Goal: Information Seeking & Learning: Check status

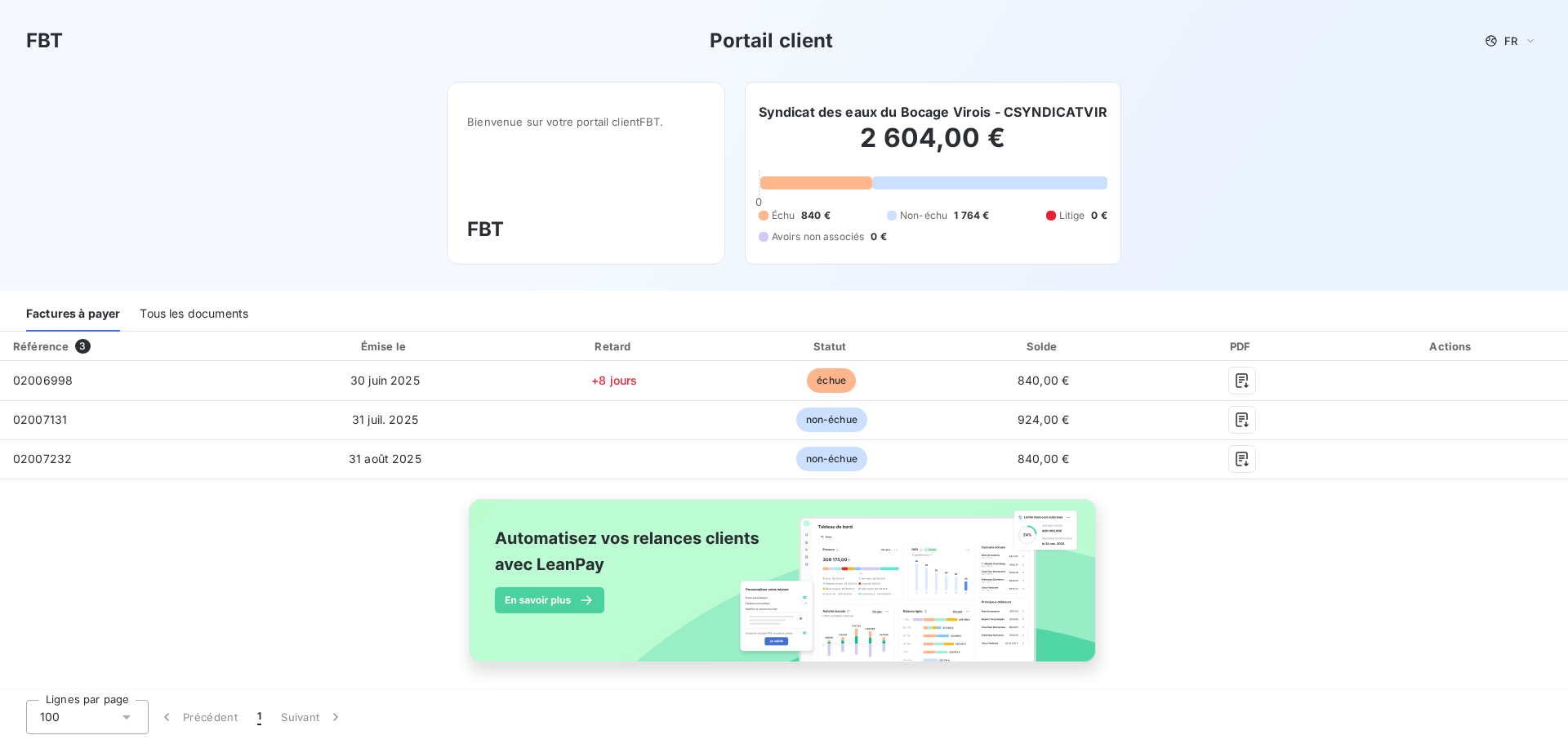
click at [794, 41] on h3 "Portail client" at bounding box center [772, 41] width 124 height 29
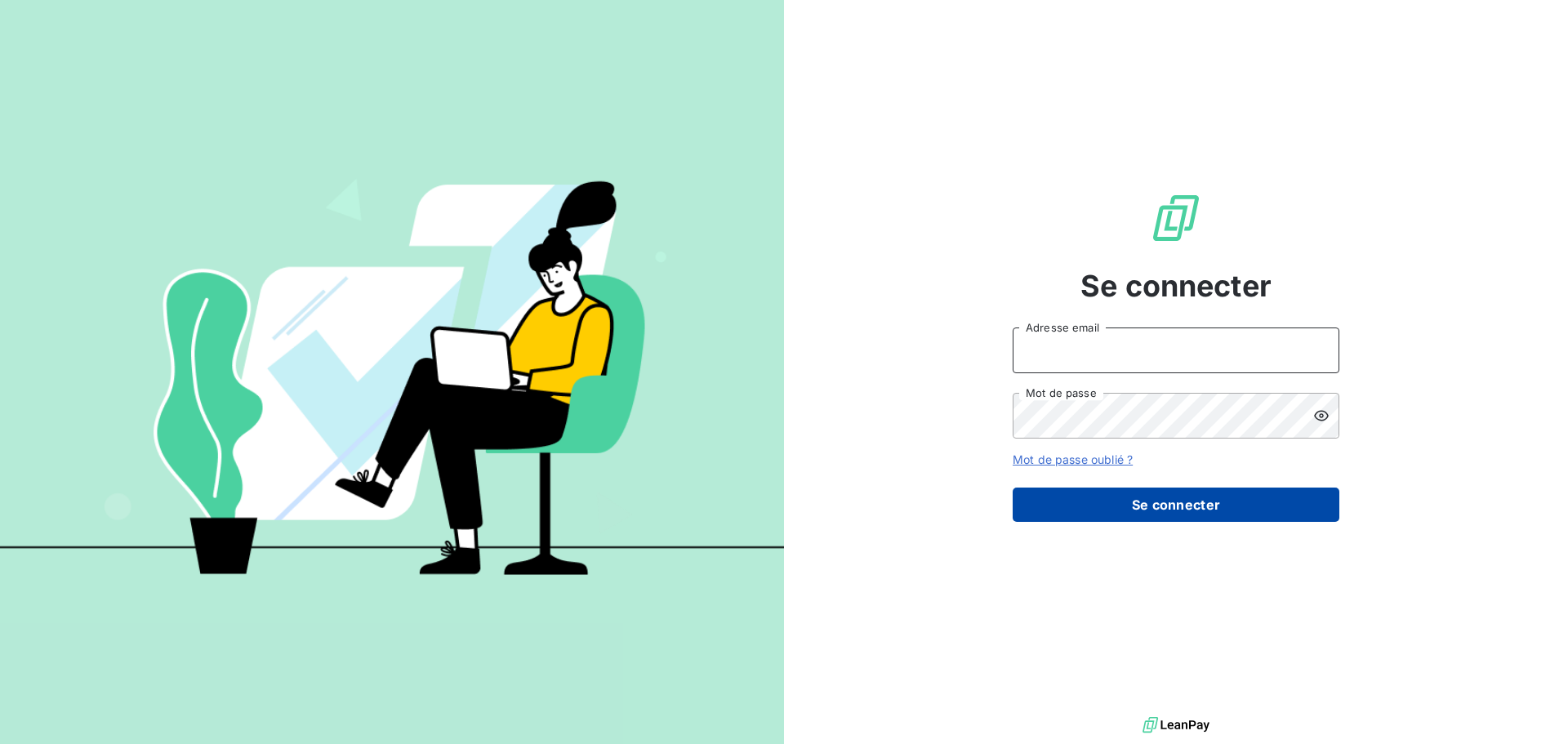
type input "[EMAIL_ADDRESS][DOMAIN_NAME]"
click at [1102, 509] on button "Se connecter" at bounding box center [1176, 505] width 327 height 35
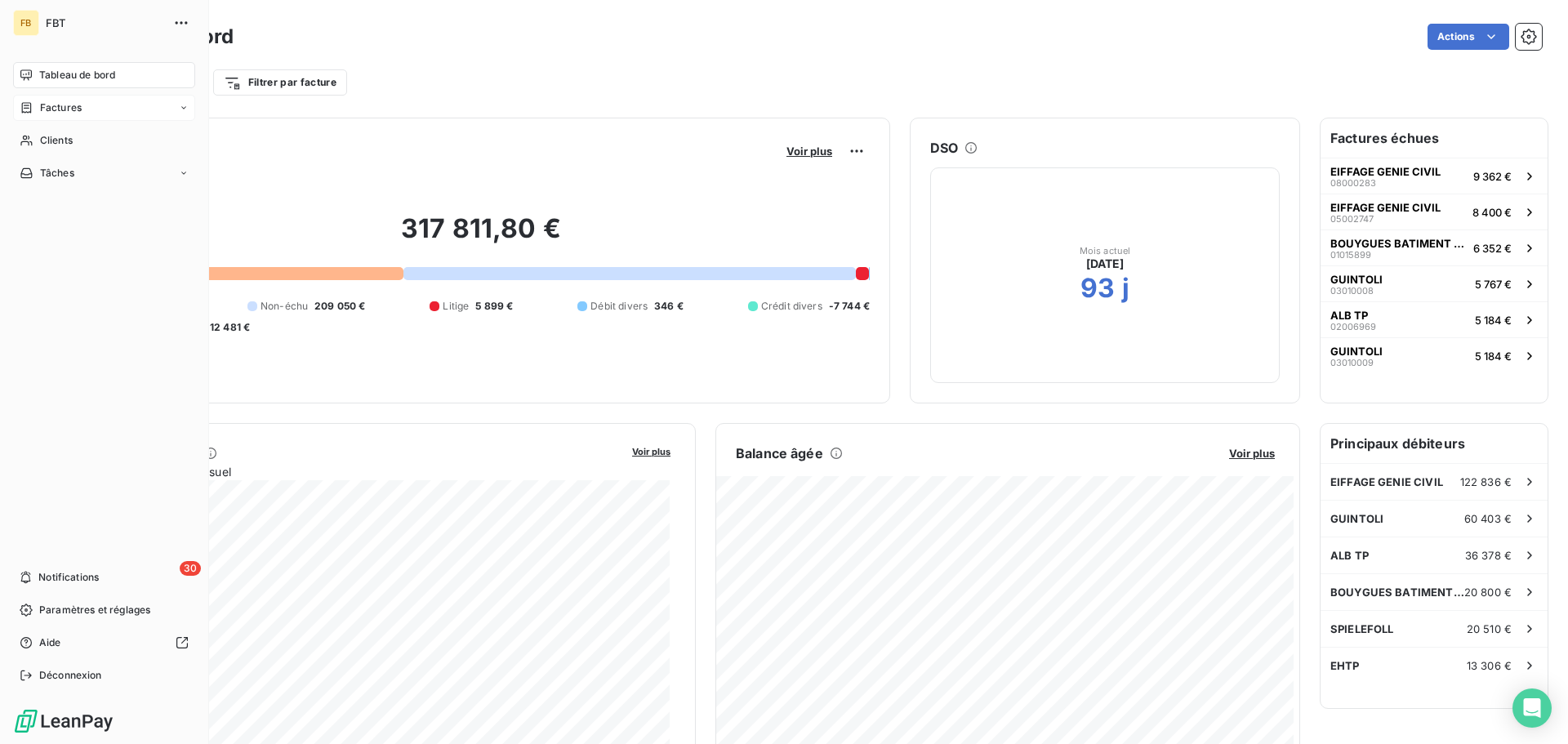
click at [24, 111] on icon at bounding box center [27, 107] width 14 height 13
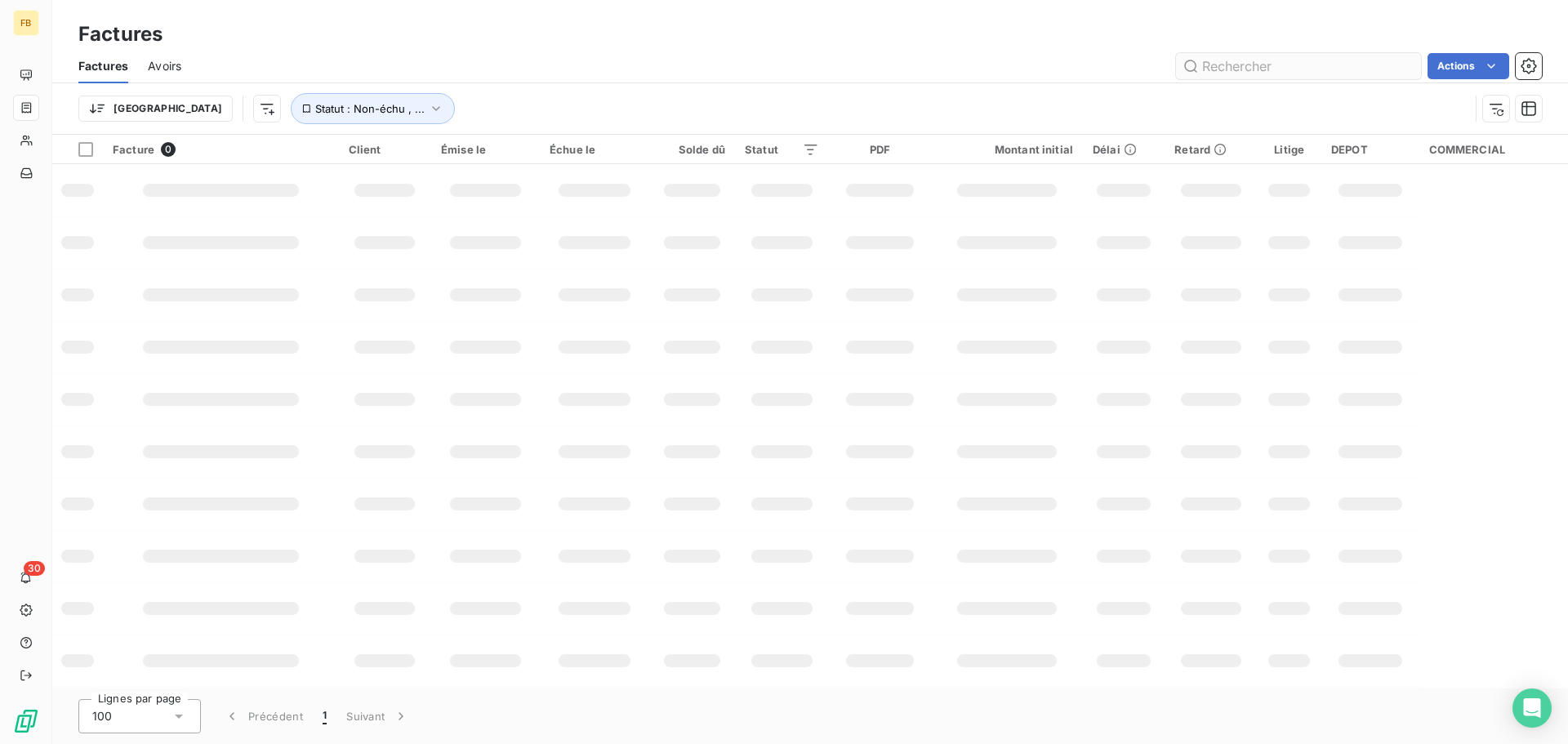
click at [1248, 70] on input "text" at bounding box center [1299, 66] width 245 height 26
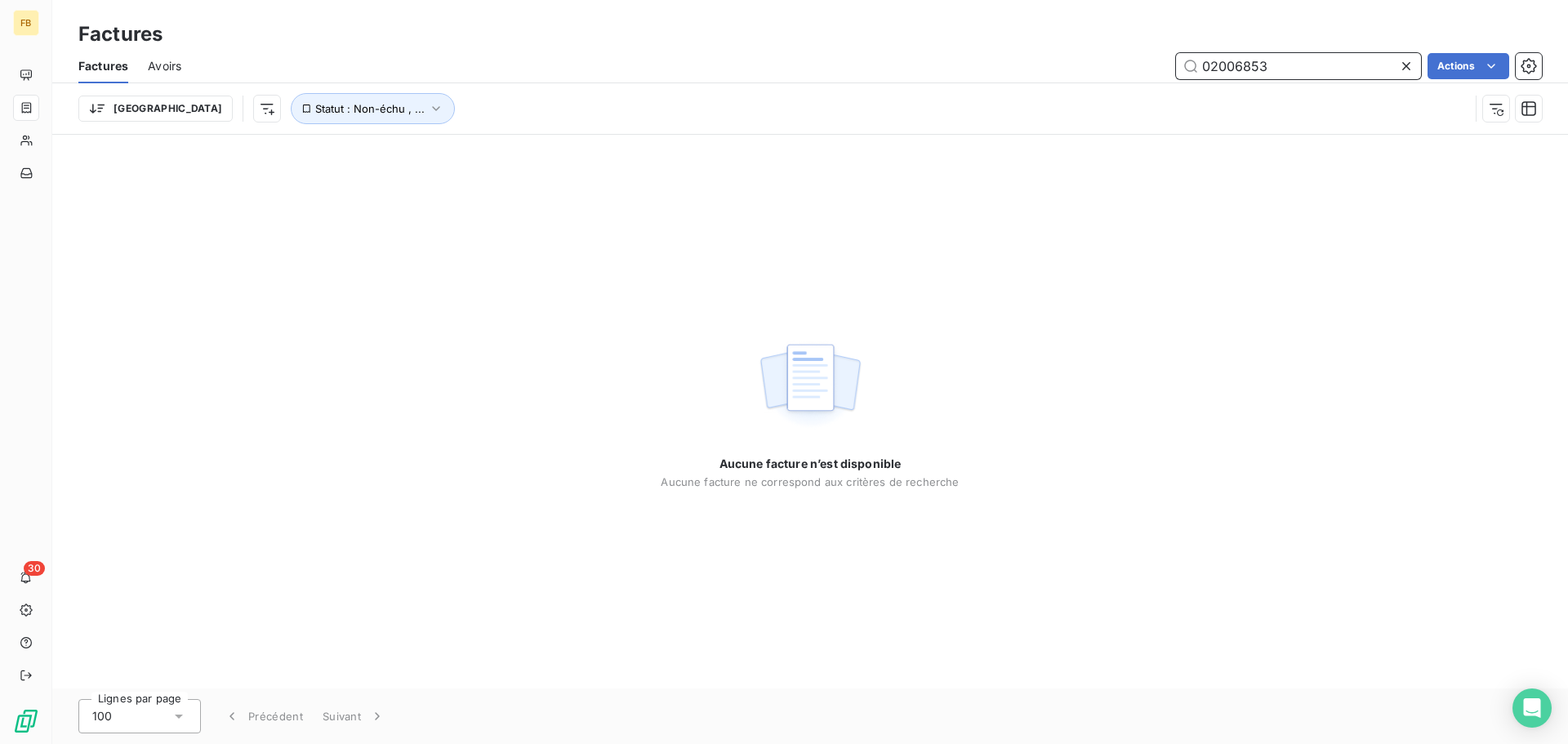
drag, startPoint x: 1294, startPoint y: 56, endPoint x: 1132, endPoint y: 75, distance: 163.1
click at [1132, 75] on div "02006853 Actions" at bounding box center [871, 66] width 1342 height 26
paste input "998"
click at [1324, 65] on input "02006998" at bounding box center [1299, 66] width 245 height 26
type input "02006998"
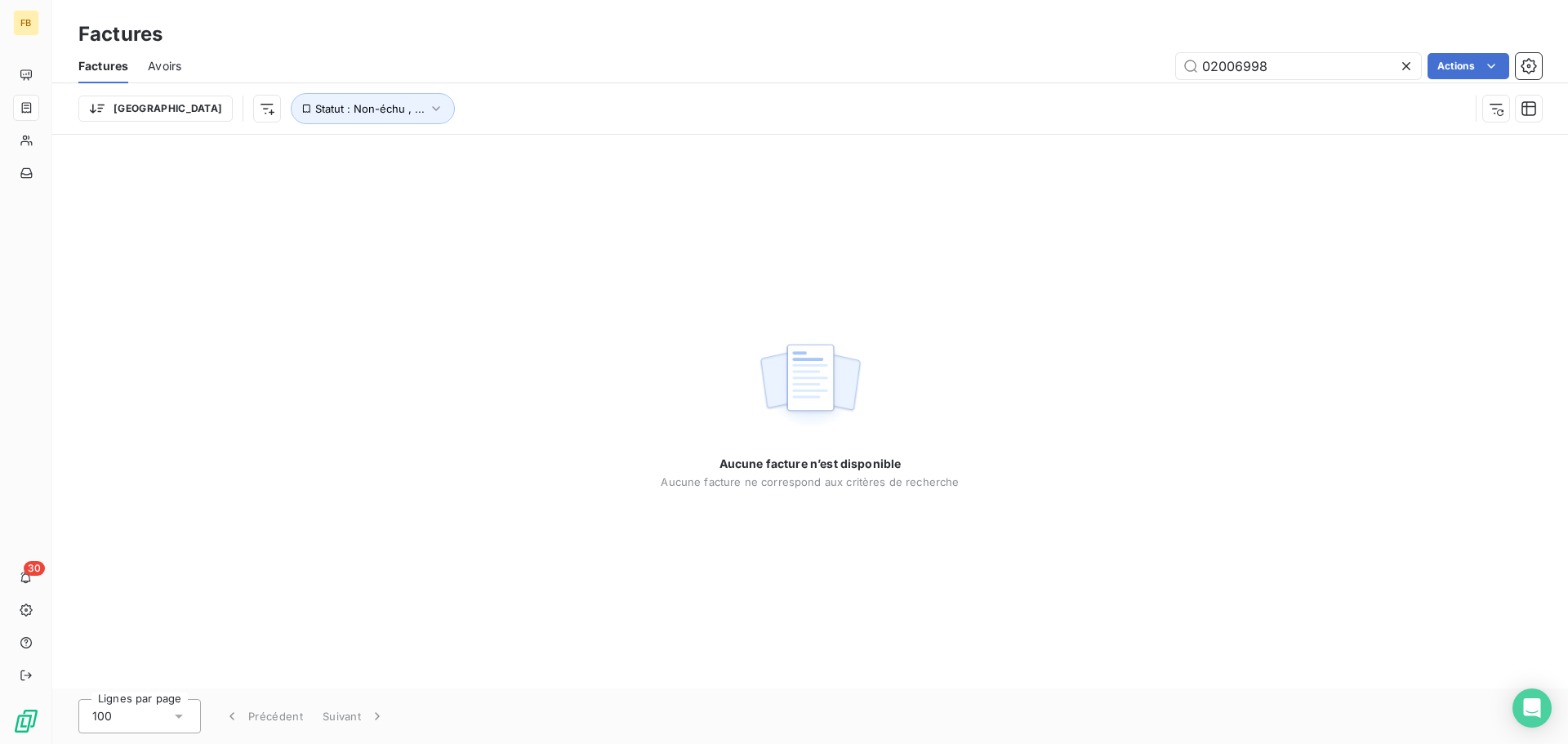
click at [624, 258] on div "Aucune facture n’est disponible Aucune facture ne correspond aux critères de re…" at bounding box center [810, 411] width 1516 height 554
click at [1293, 65] on input "02006998" at bounding box center [1299, 66] width 245 height 26
drag, startPoint x: 1315, startPoint y: 64, endPoint x: 1131, endPoint y: 60, distance: 184.0
click at [1135, 60] on div "02006998 Actions" at bounding box center [871, 66] width 1342 height 26
paste input "02006998"
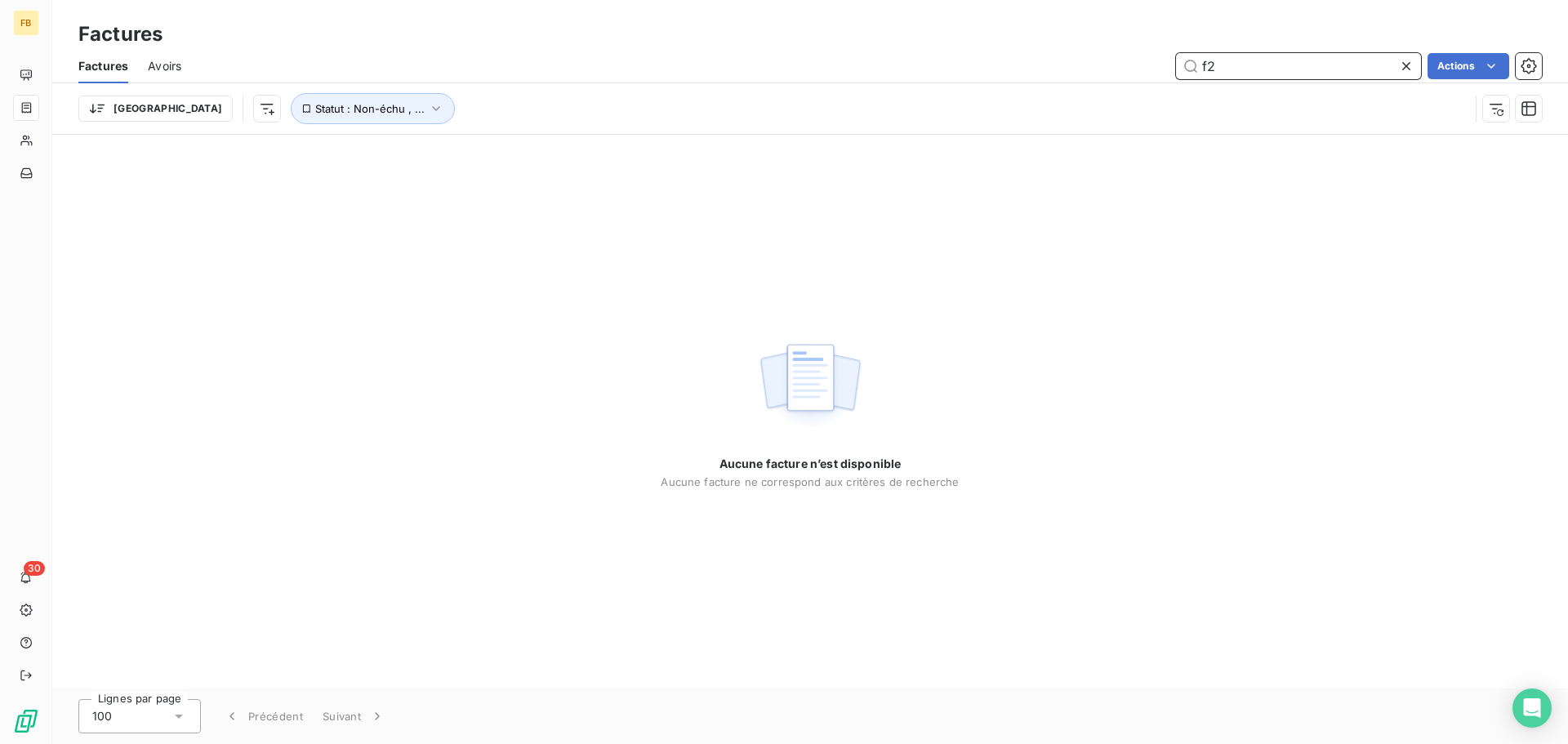
type input "f"
type input "s"
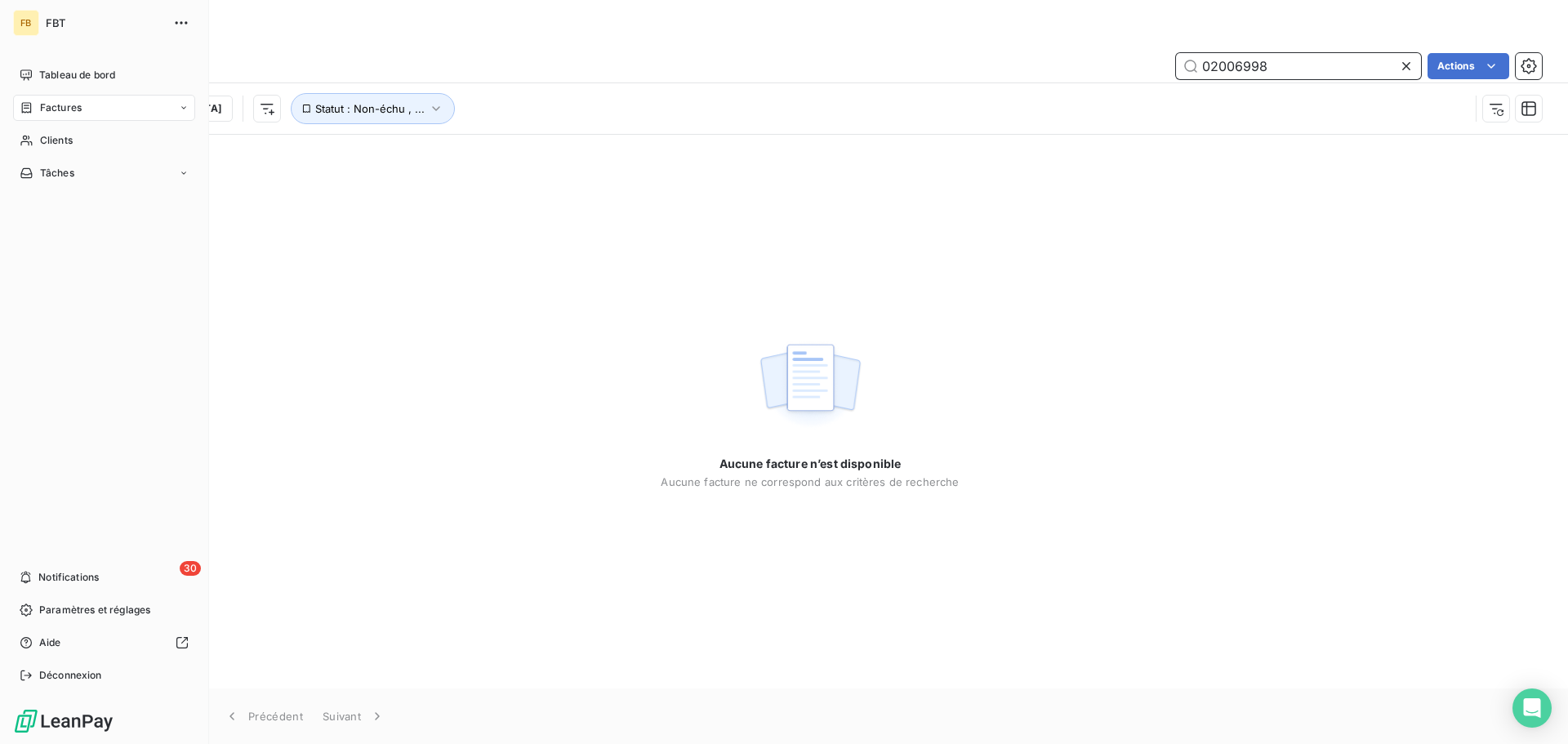
type input "02006998"
click at [67, 108] on span "Factures" at bounding box center [61, 107] width 41 height 15
click at [73, 140] on span "Factures" at bounding box center [60, 140] width 41 height 15
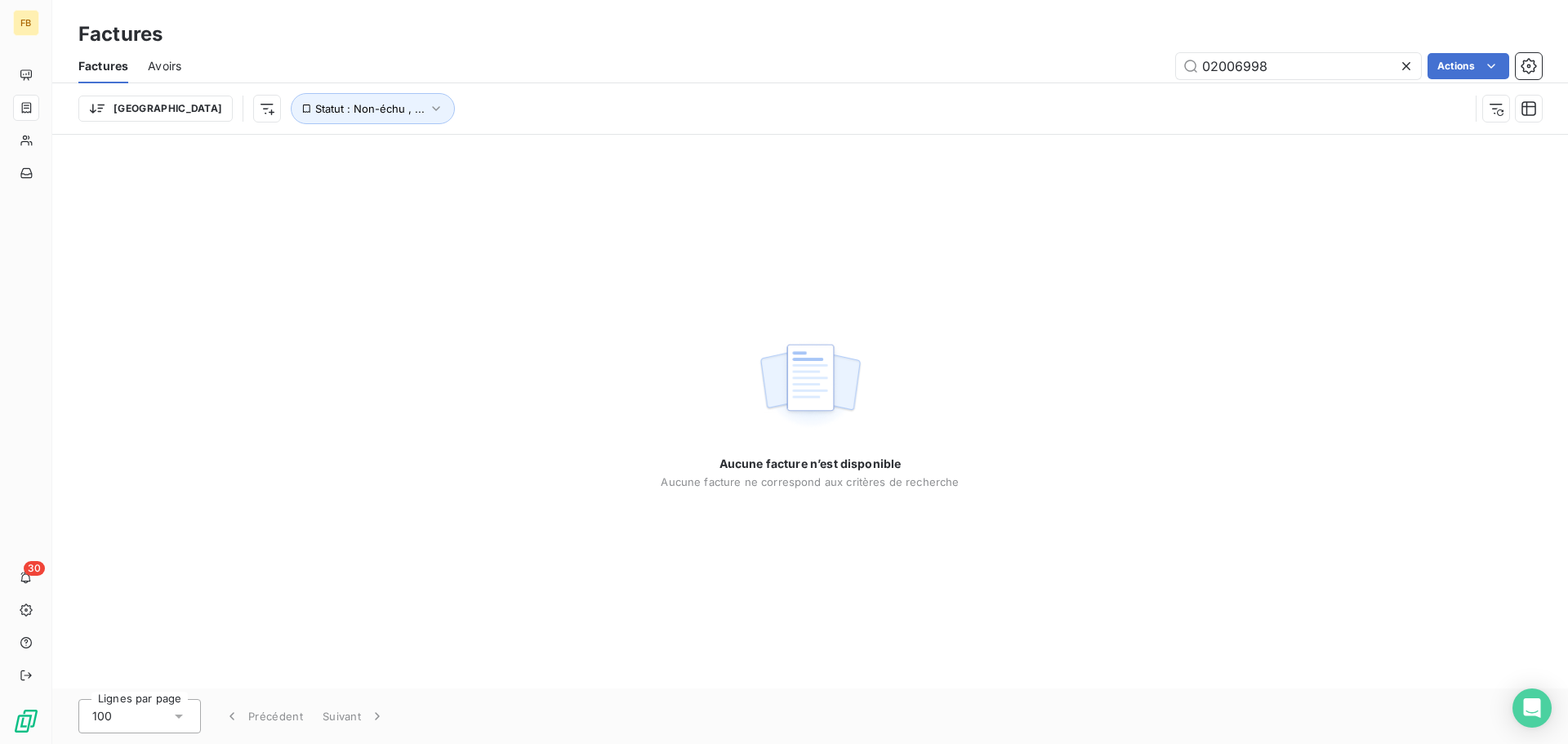
click at [330, 179] on div "Aucune facture n’est disponible Aucune facture ne correspond aux critères de re…" at bounding box center [810, 411] width 1516 height 554
click at [319, 112] on span "Statut : Non-échu , ..." at bounding box center [370, 108] width 110 height 13
click at [321, 156] on div "Contient is" at bounding box center [313, 151] width 86 height 22
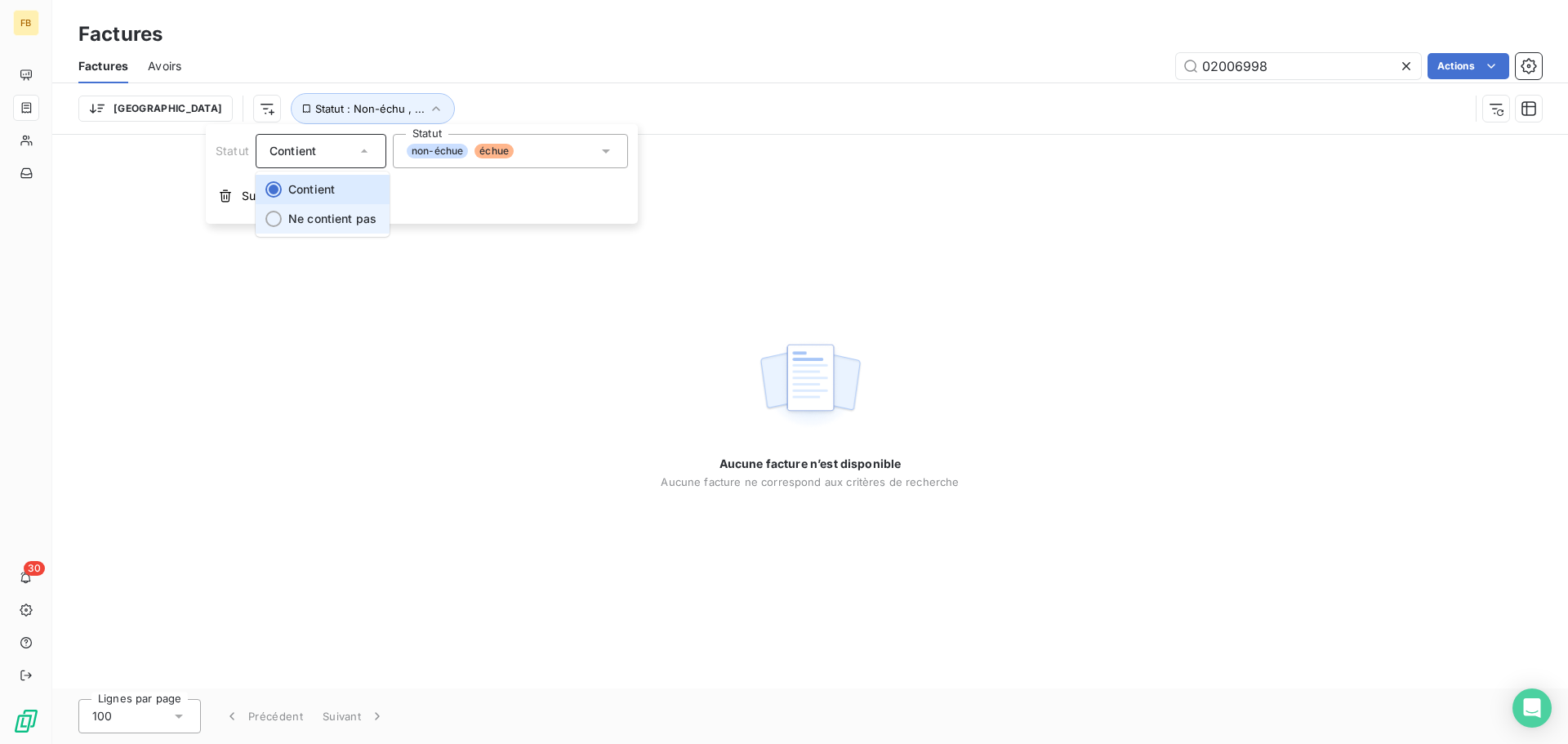
click at [306, 223] on span "Ne contient pas" at bounding box center [333, 219] width 88 height 14
click at [309, 161] on div "Ne contient pas" at bounding box center [313, 151] width 86 height 22
click at [302, 177] on li "Contient" at bounding box center [322, 189] width 134 height 29
click at [572, 152] on div "non-échue échue" at bounding box center [511, 151] width 235 height 35
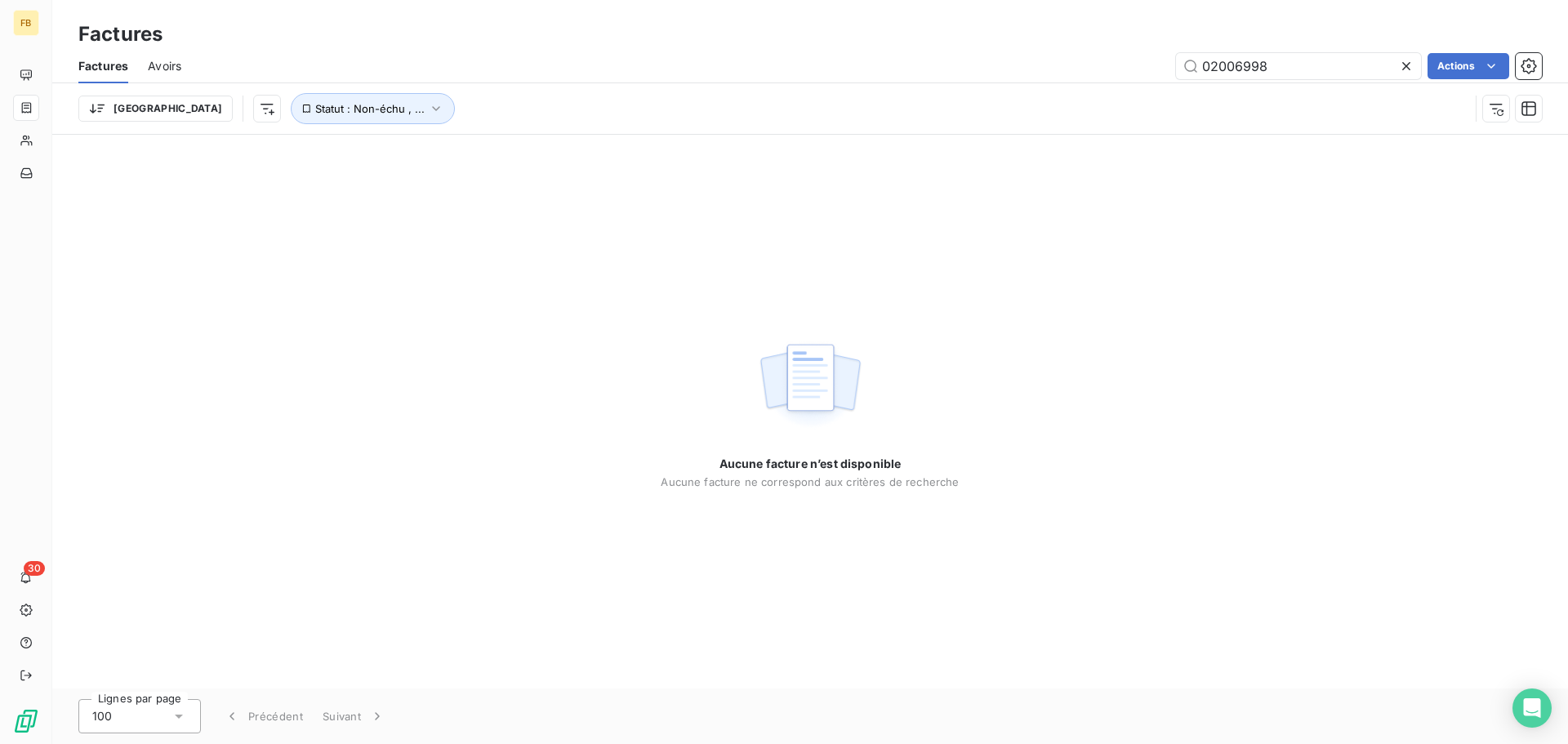
drag, startPoint x: 303, startPoint y: 289, endPoint x: 292, endPoint y: 290, distance: 11.0
click at [300, 290] on div "Aucune facture n’est disponible Aucune facture ne correspond aux critères de re…" at bounding box center [810, 411] width 1516 height 554
click at [156, 68] on span "Avoirs" at bounding box center [164, 66] width 34 height 16
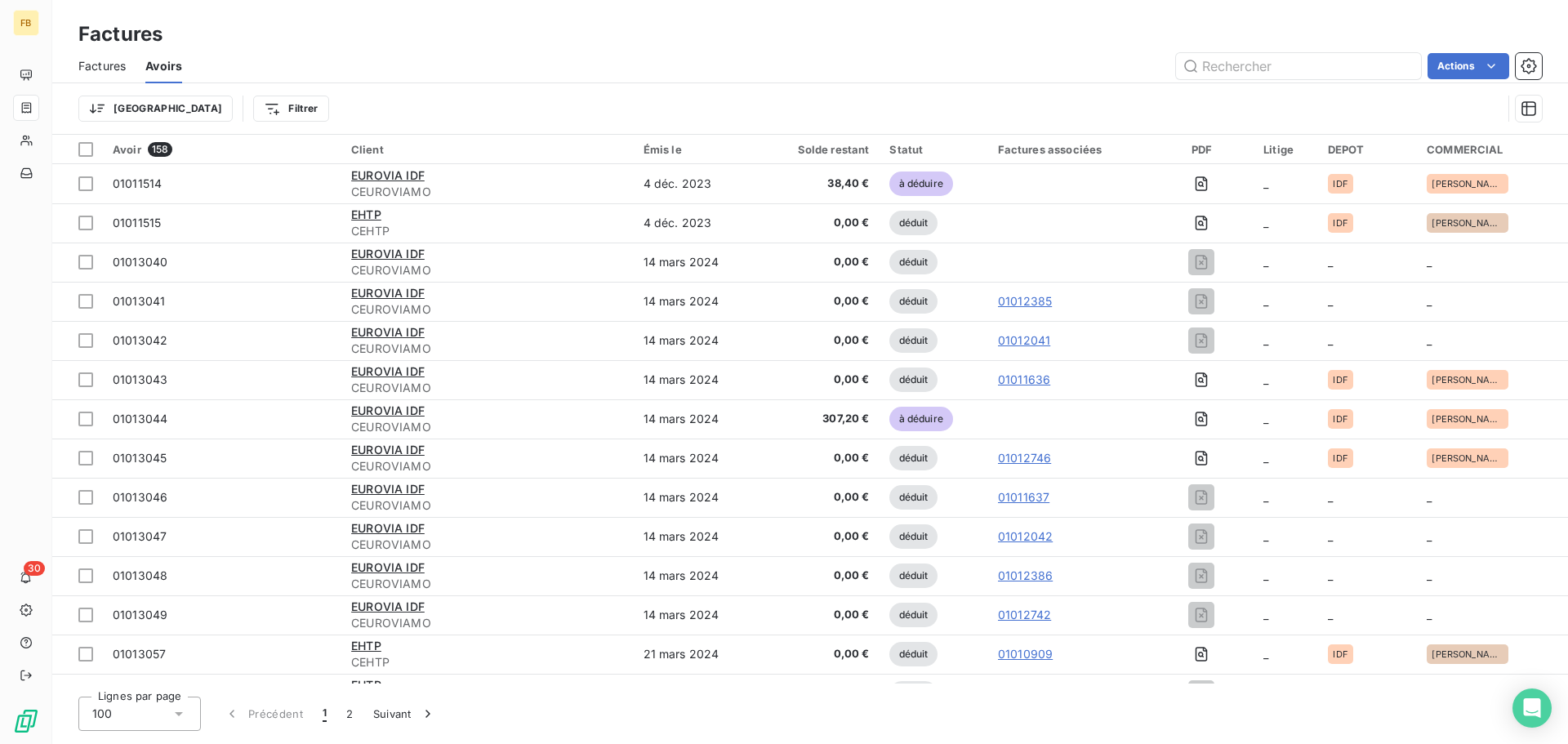
click at [92, 67] on span "Factures" at bounding box center [102, 66] width 48 height 16
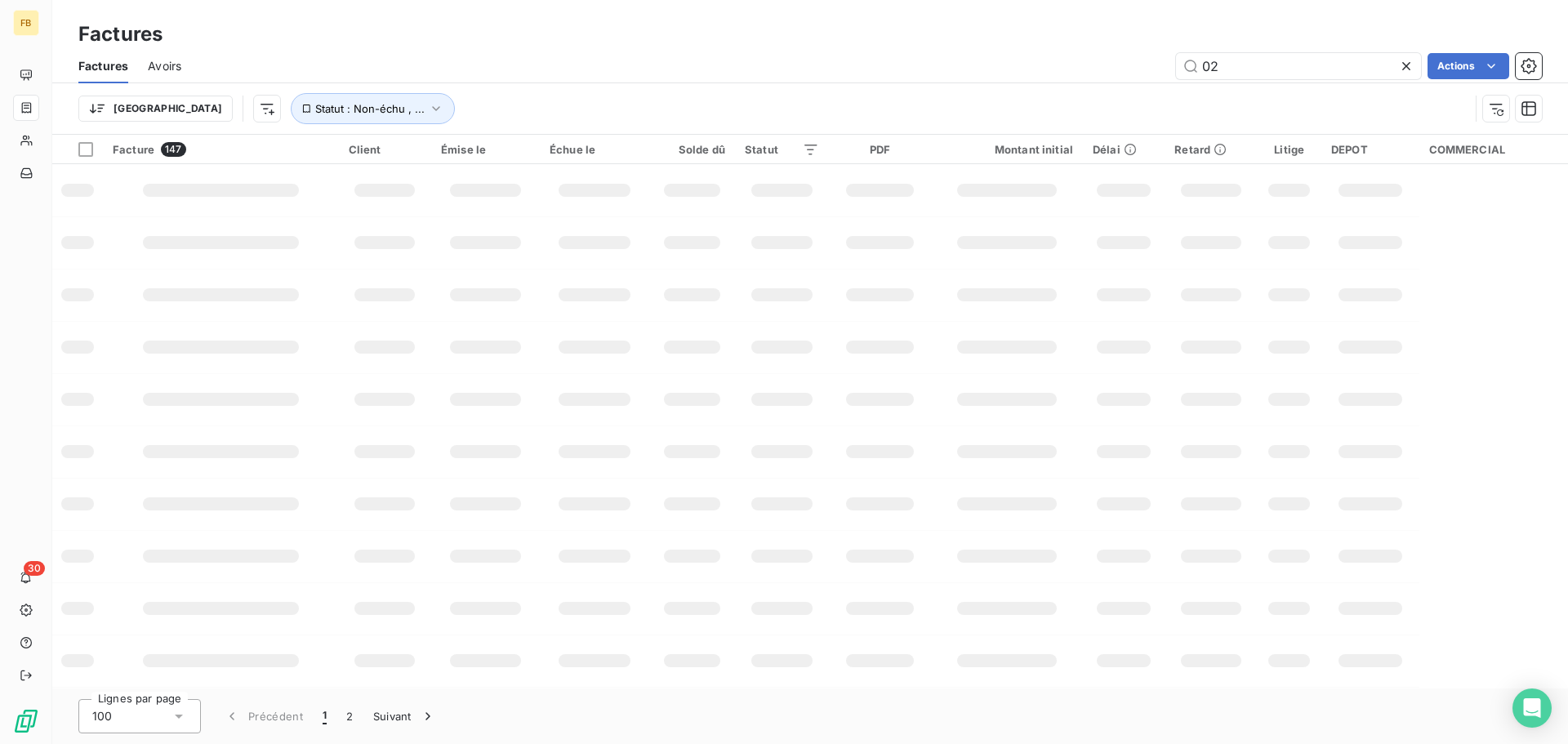
type input "0"
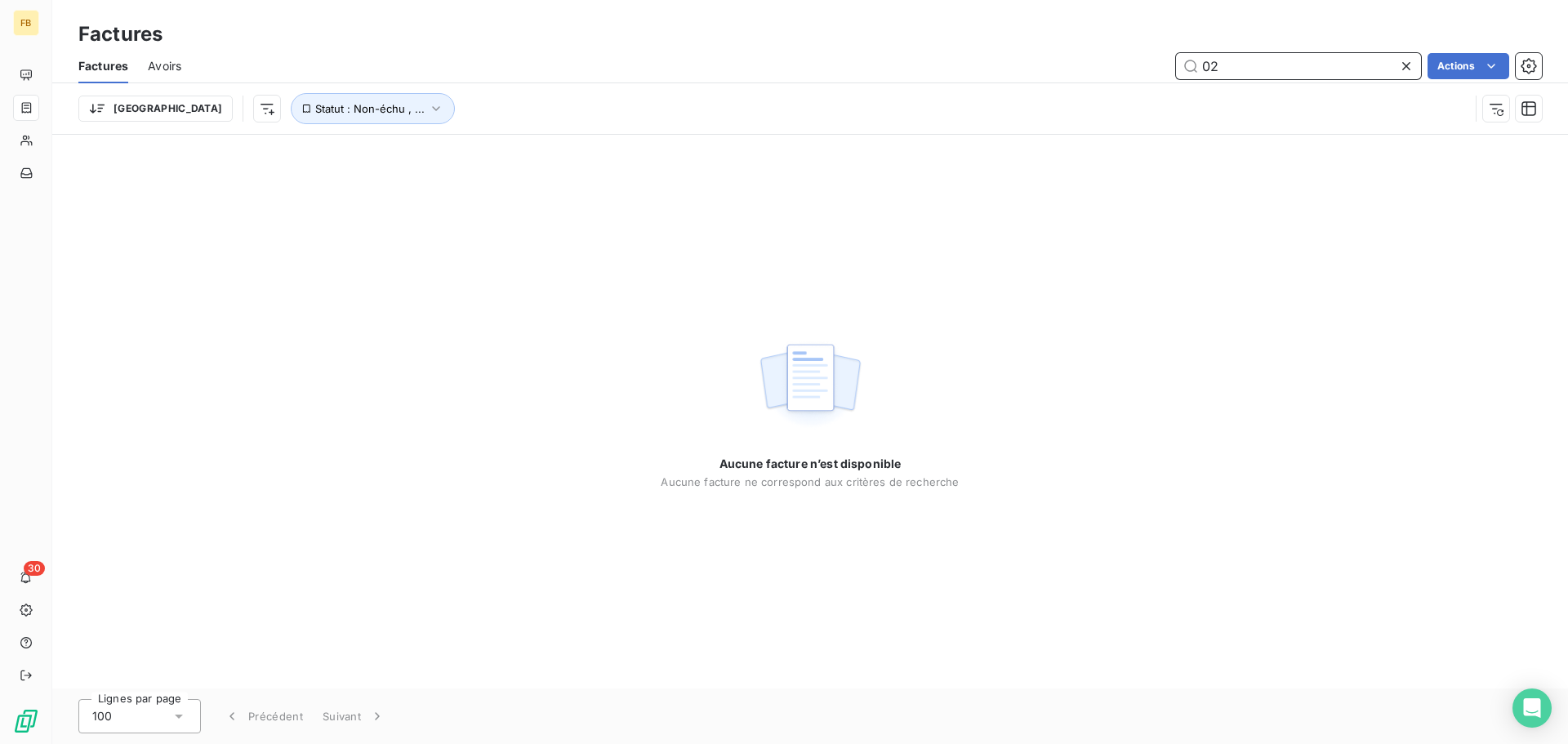
type input "0"
